Goal: Complete application form

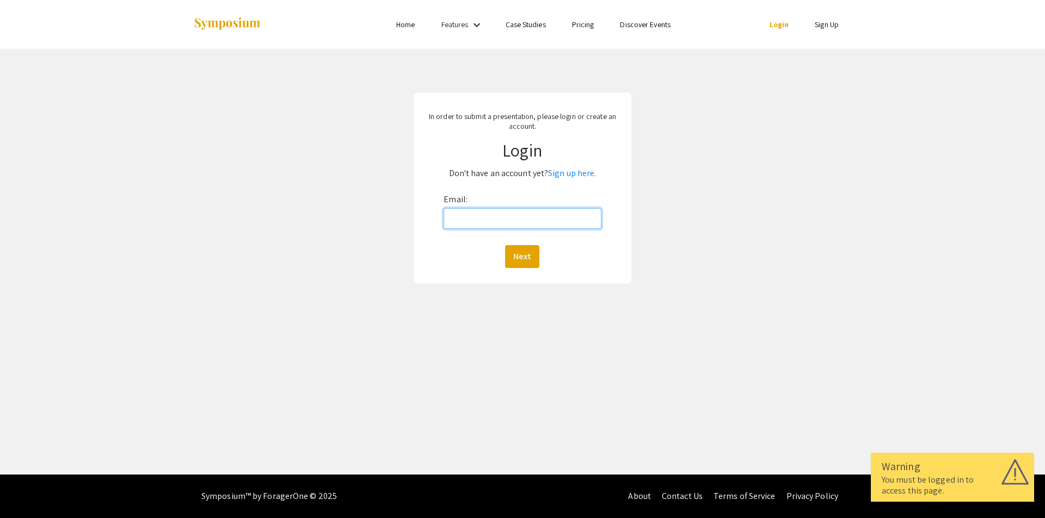
click at [522, 214] on input "Email:" at bounding box center [521, 218] width 157 height 21
click at [572, 174] on link "Sign up here." at bounding box center [572, 173] width 48 height 11
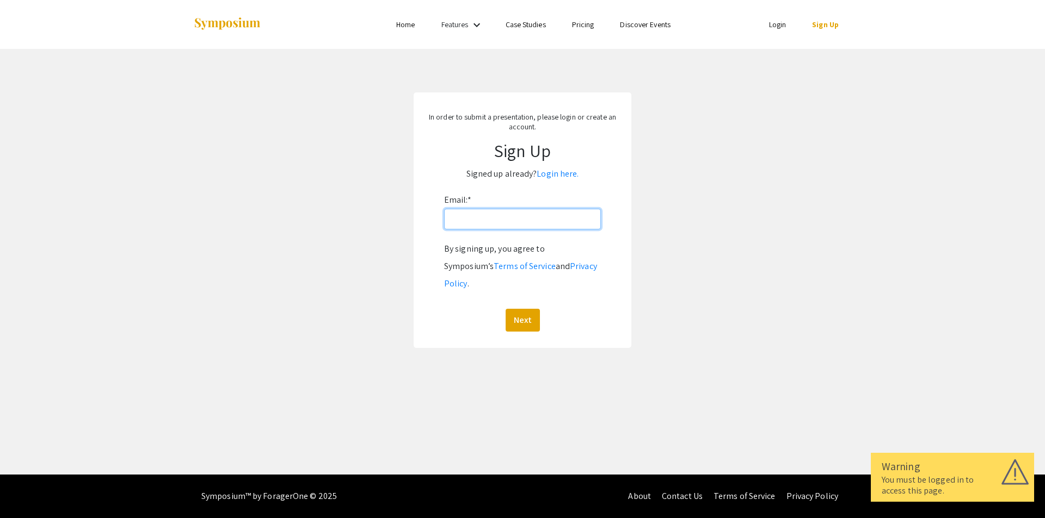
click at [516, 226] on input "Email: *" at bounding box center [522, 219] width 157 height 21
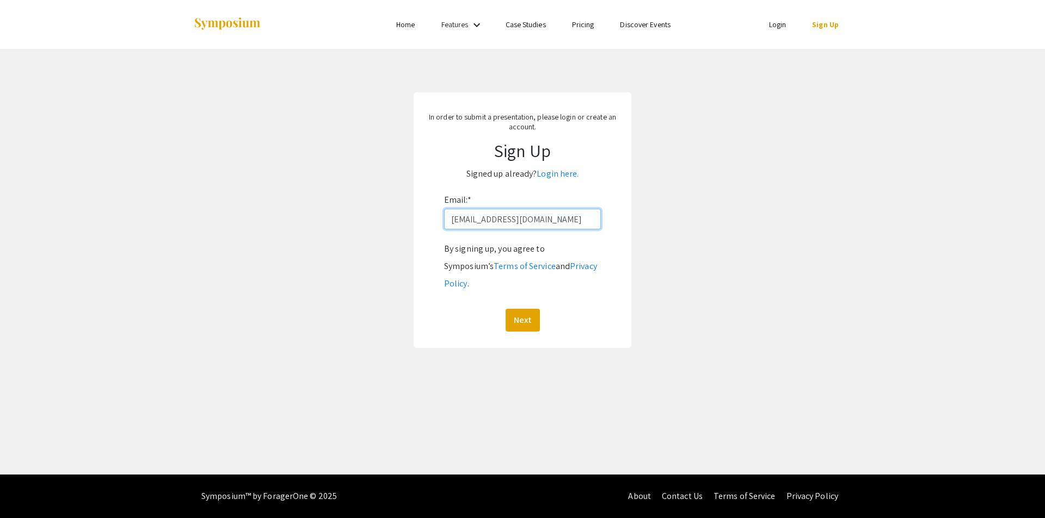
type input "[EMAIL_ADDRESS][DOMAIN_NAME]"
click at [524, 309] on button "Next" at bounding box center [522, 320] width 34 height 23
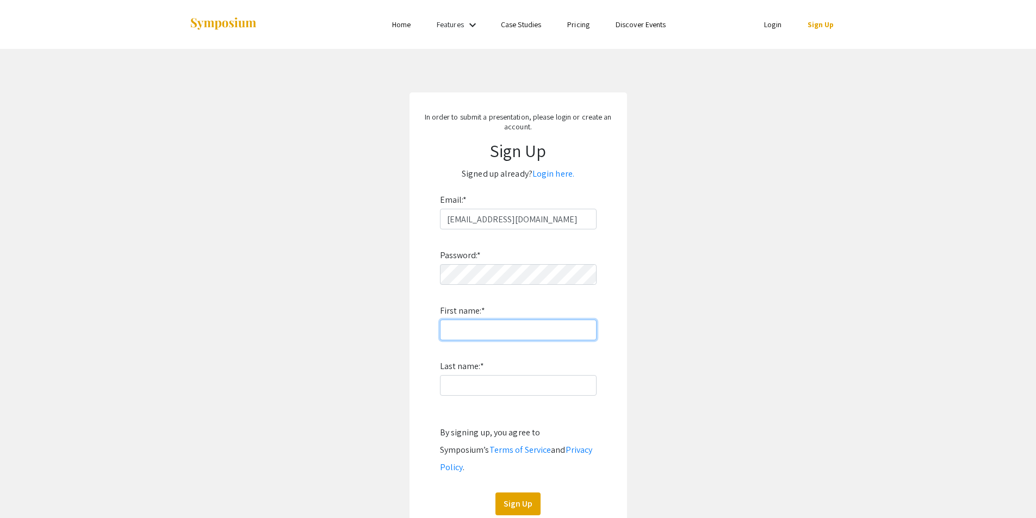
click at [507, 328] on input "First name: *" at bounding box center [518, 330] width 157 height 21
type input "[PERSON_NAME]"
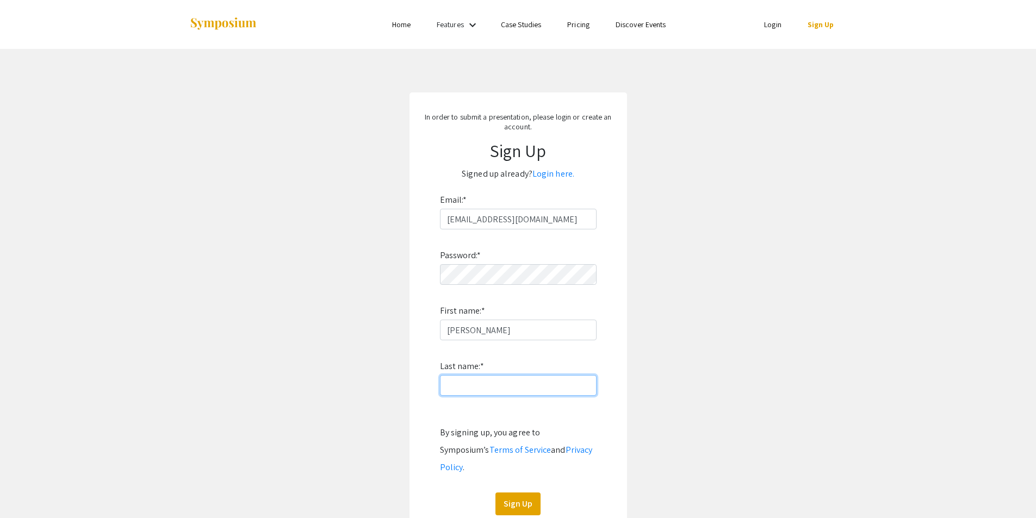
type input "Du"
click at [638, 391] on app-signup "In order to submit a presentation, please login or create an account. Sign Up S…" at bounding box center [518, 312] width 1036 height 440
click at [524, 493] on button "Sign Up" at bounding box center [518, 504] width 45 height 23
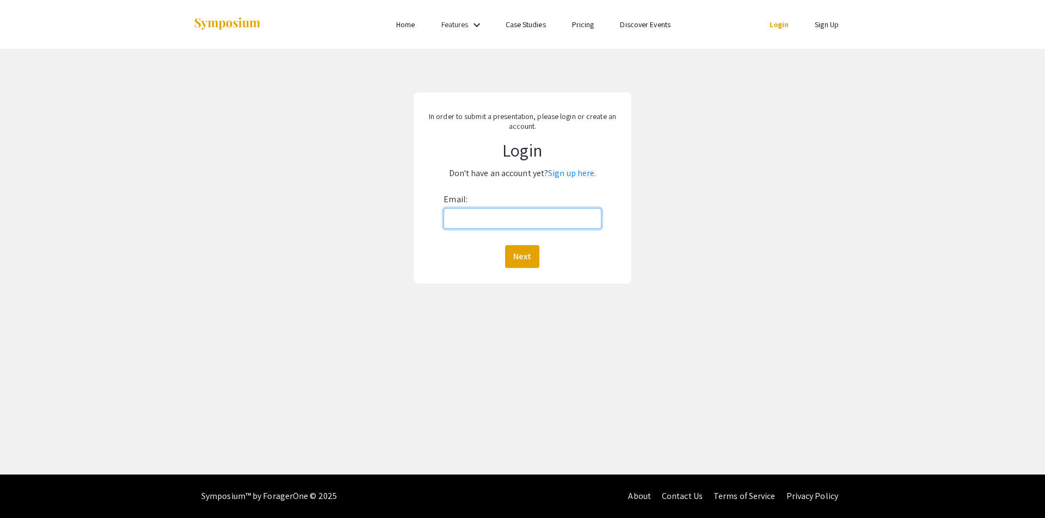
click at [509, 227] on input "Email:" at bounding box center [521, 218] width 157 height 21
type input "[EMAIL_ADDRESS][DOMAIN_NAME]"
click at [526, 246] on button "Next" at bounding box center [522, 256] width 34 height 23
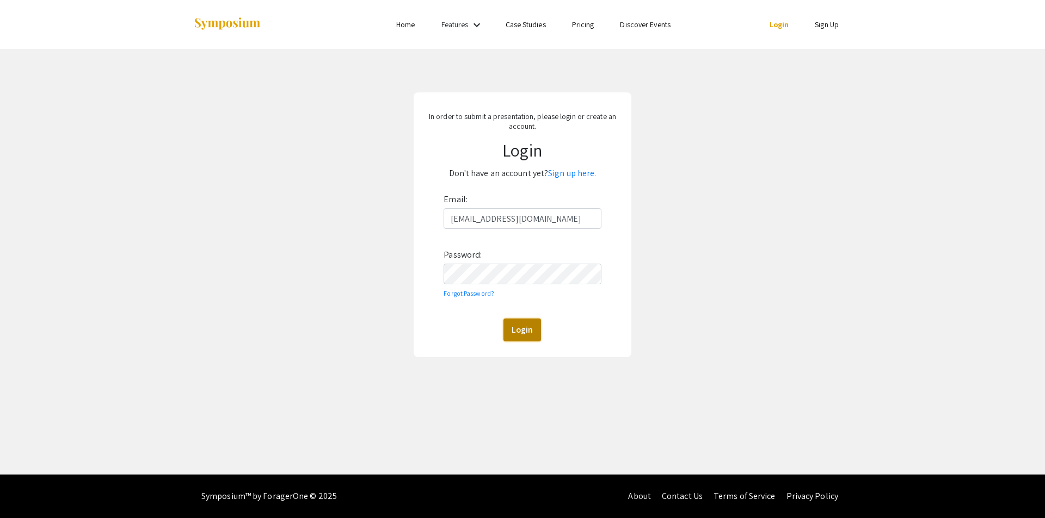
click at [520, 323] on button "Login" at bounding box center [522, 330] width 38 height 23
